Goal: Transaction & Acquisition: Purchase product/service

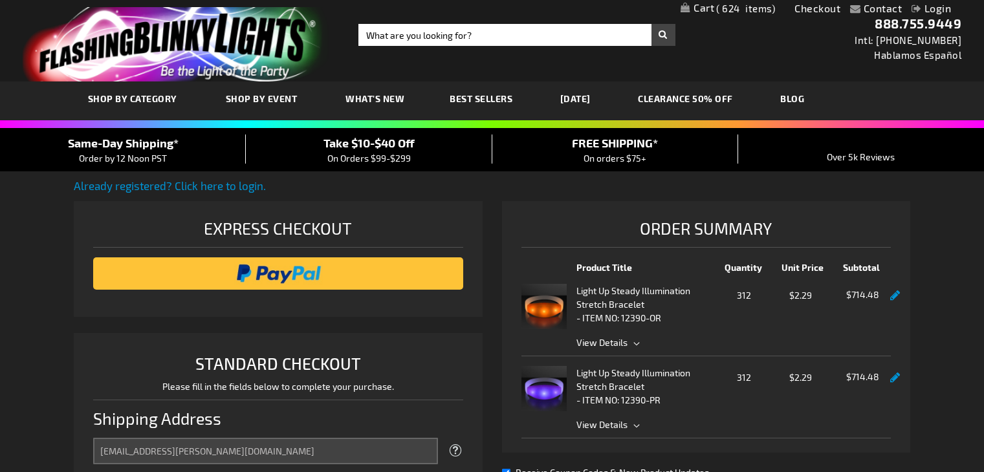
select select "US"
select select "54"
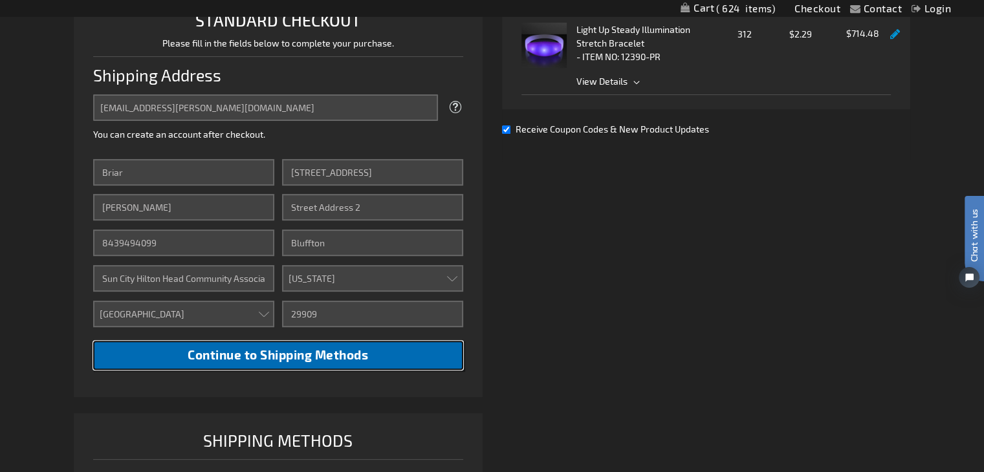
scroll to position [417, 0]
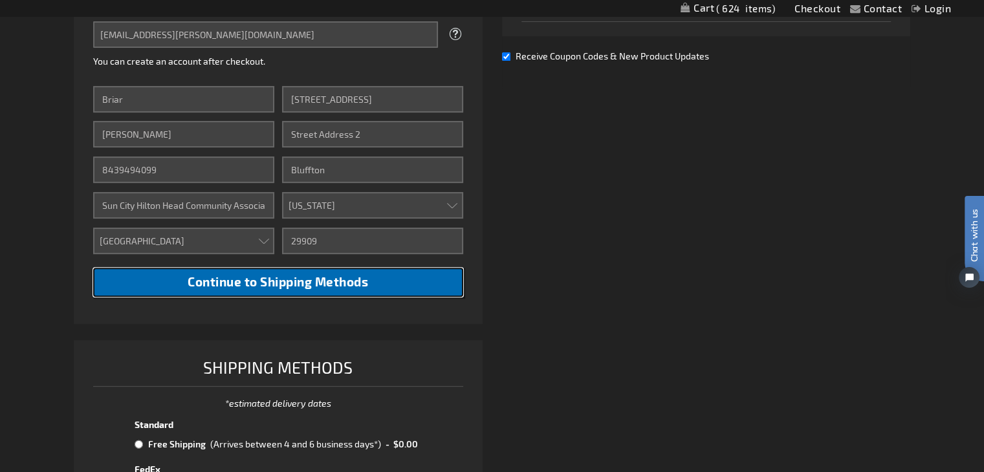
click at [268, 284] on span "Continue to Shipping Methods" at bounding box center [278, 281] width 180 height 15
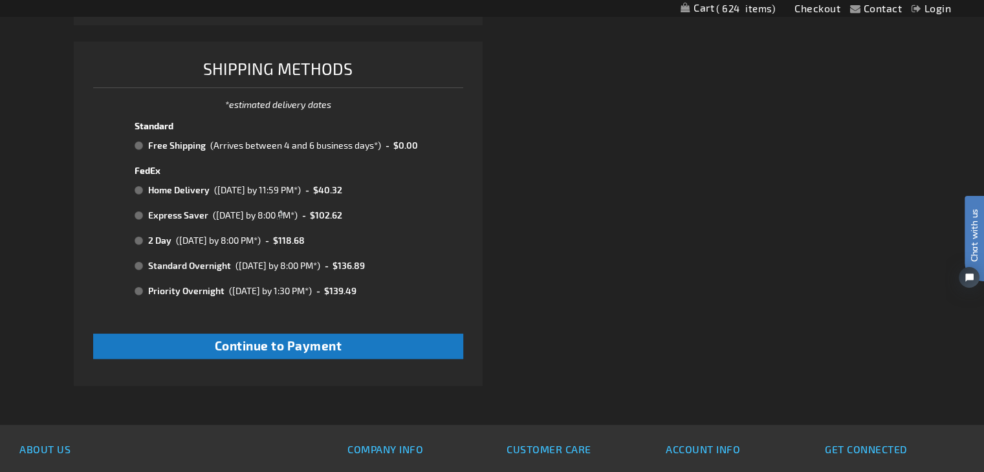
scroll to position [714, 0]
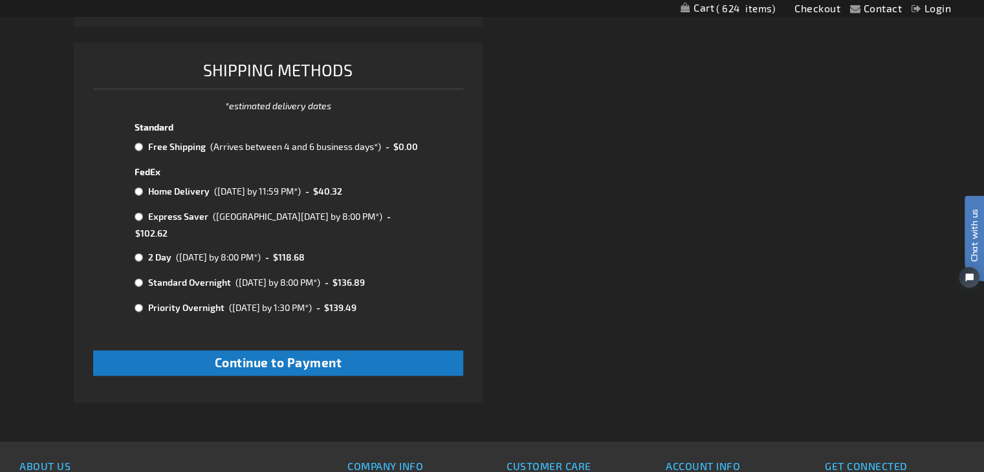
click at [137, 146] on input "radio" at bounding box center [139, 147] width 8 height 10
radio input "true"
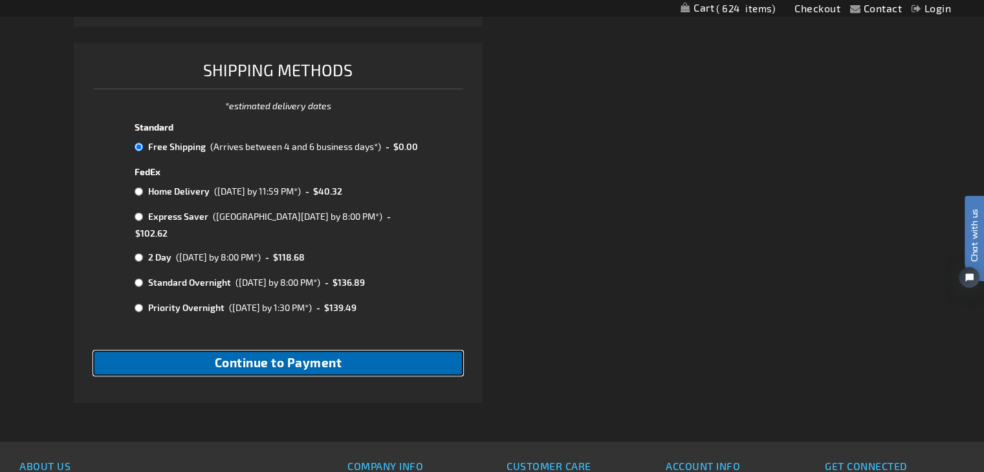
click at [310, 355] on span "Continue to Payment" at bounding box center [278, 362] width 127 height 15
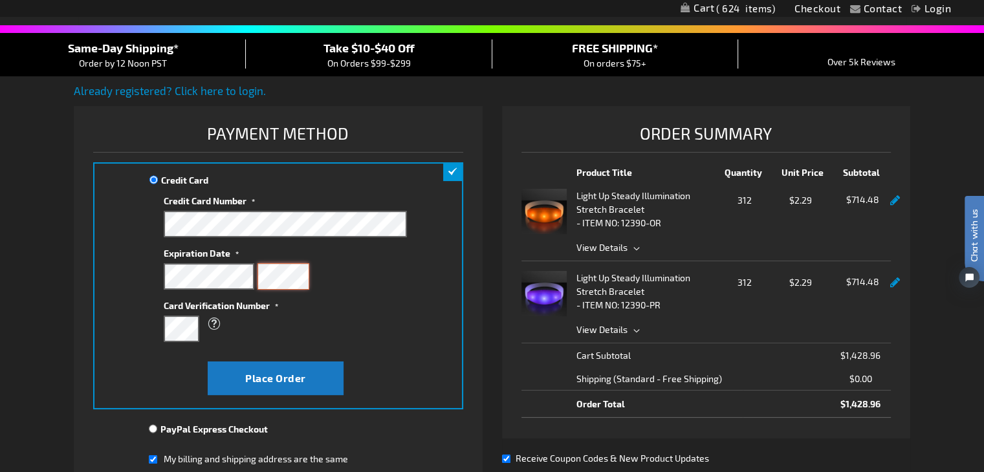
scroll to position [96, 0]
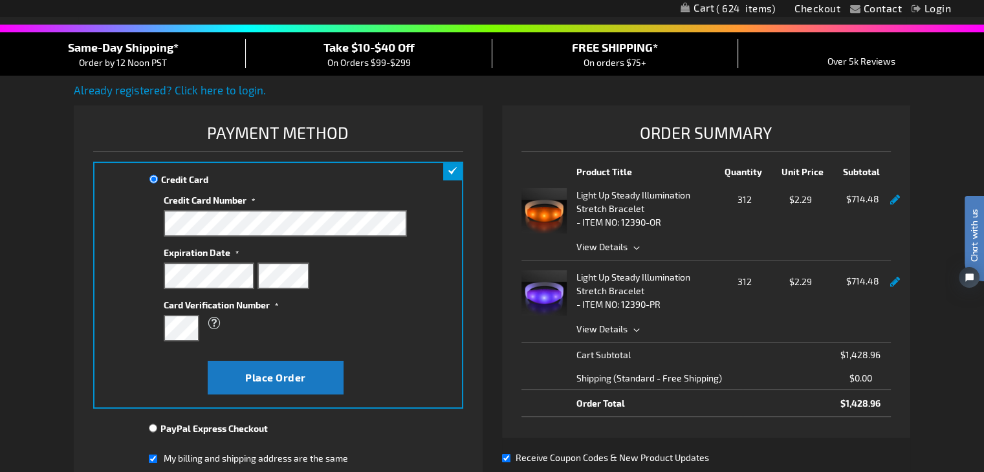
click at [146, 345] on div "Credit Card Credit Card Information" at bounding box center [277, 285] width 369 height 247
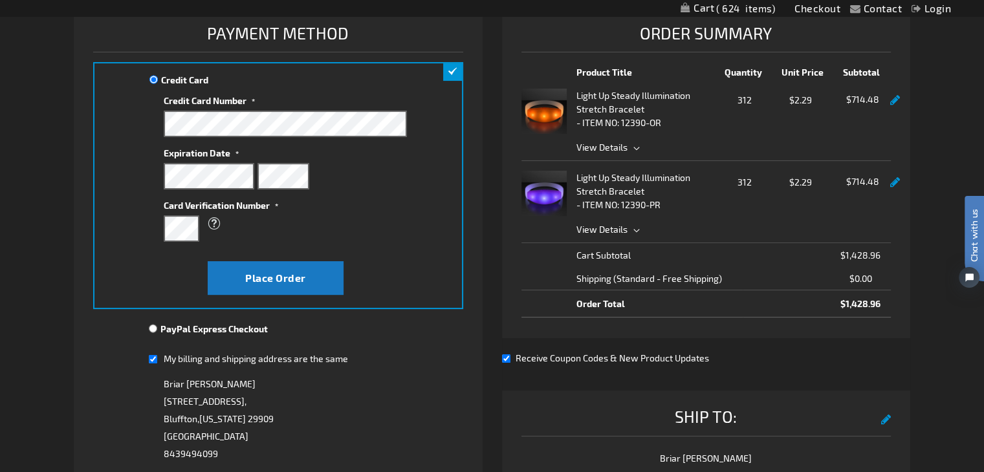
scroll to position [194, 0]
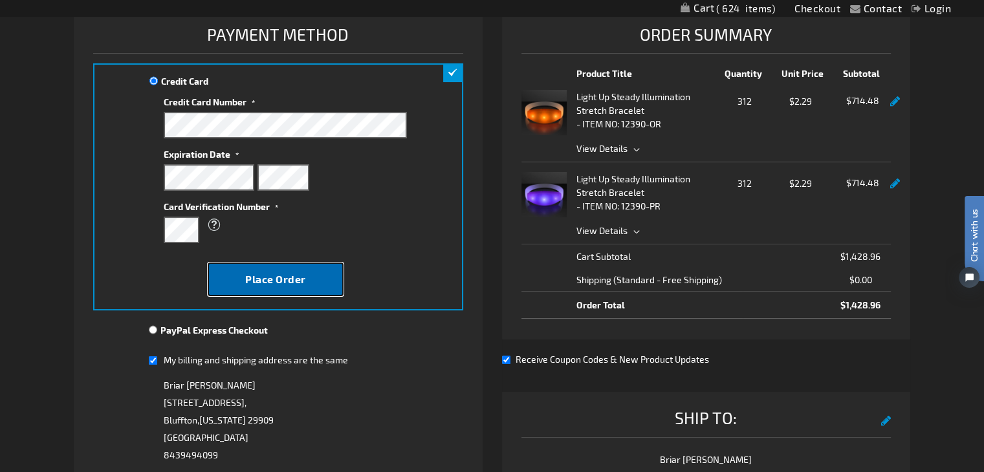
click at [304, 293] on button "Place Order" at bounding box center [276, 280] width 136 height 34
